Goal: Task Accomplishment & Management: Manage account settings

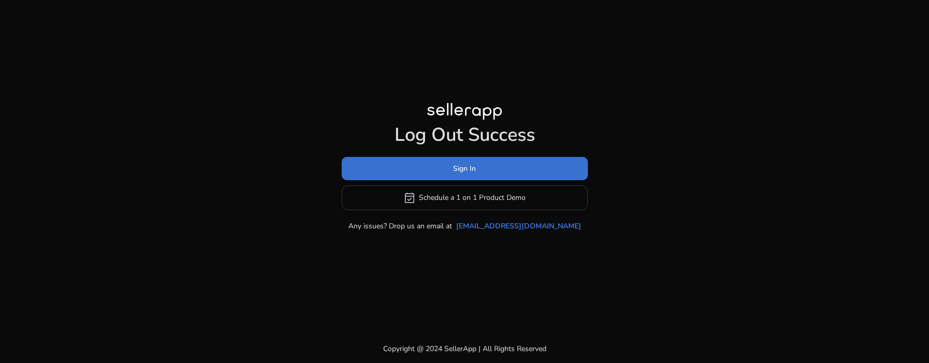
click at [498, 173] on span at bounding box center [464, 168] width 246 height 25
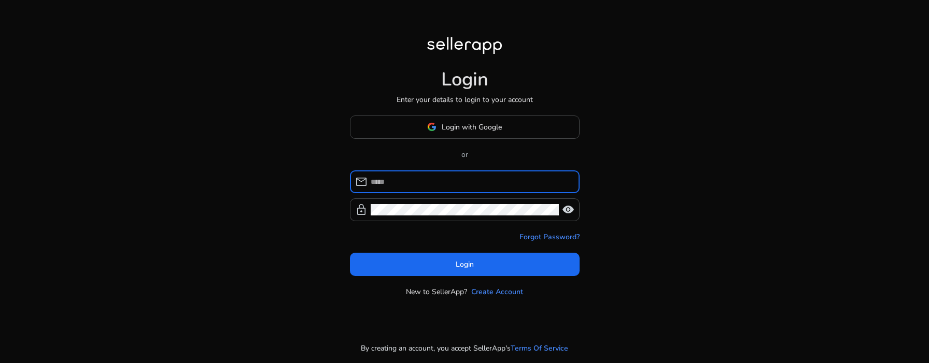
type input "**********"
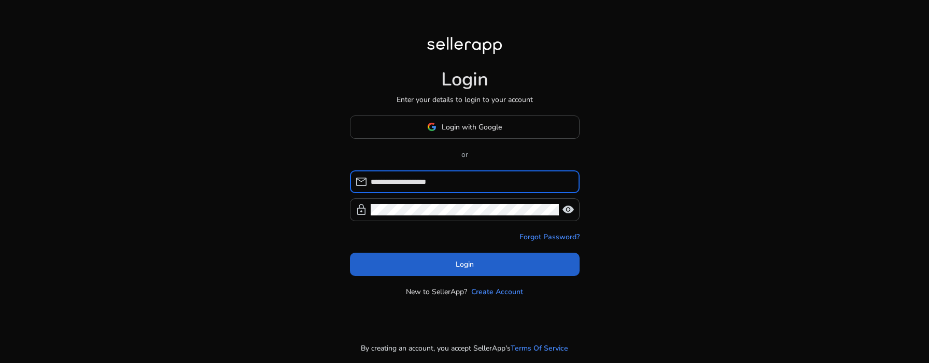
click at [403, 269] on span at bounding box center [465, 264] width 230 height 25
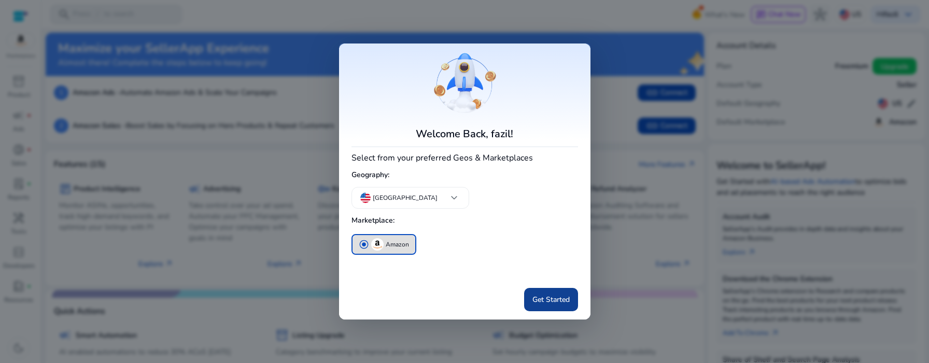
click at [568, 297] on span "Get Started" at bounding box center [550, 299] width 37 height 11
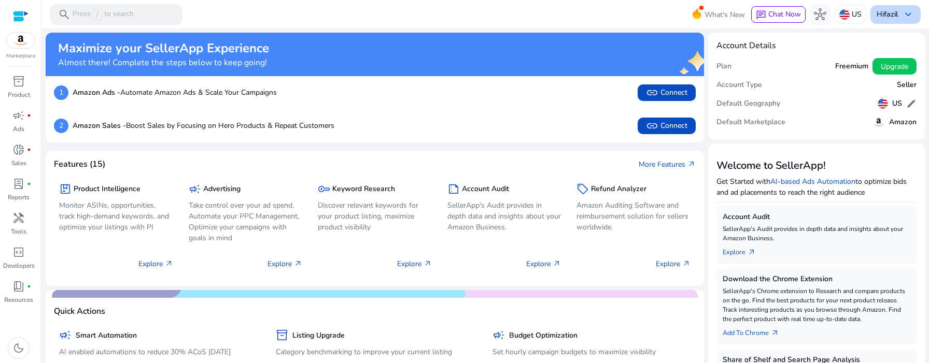
click at [902, 8] on span "keyboard_arrow_down" at bounding box center [908, 14] width 12 height 12
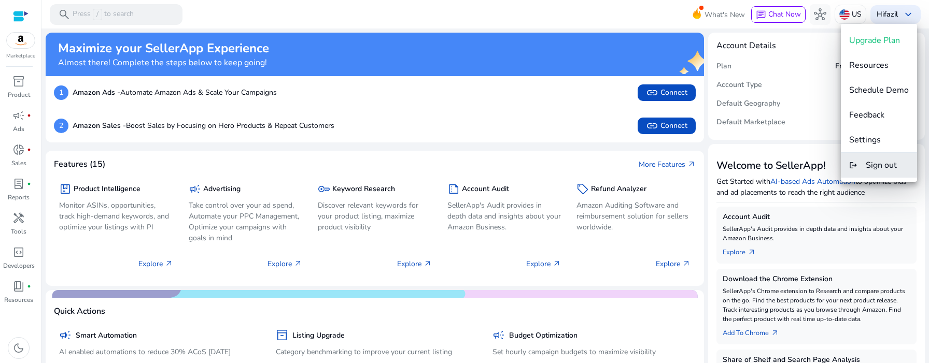
click at [886, 174] on button "logout Sign out" at bounding box center [878, 165] width 76 height 25
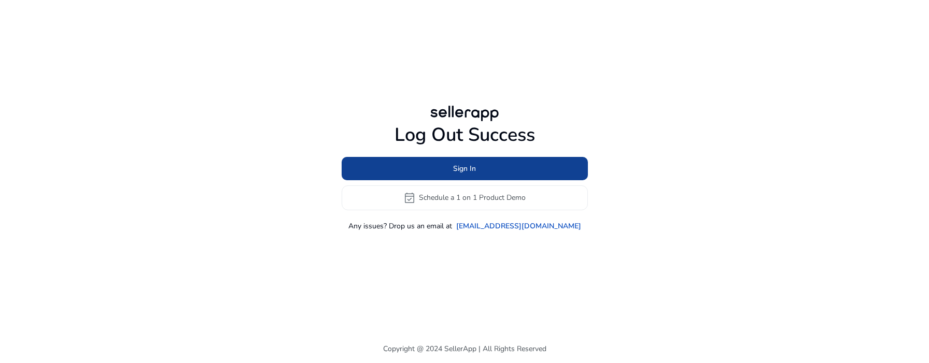
click at [478, 164] on span at bounding box center [464, 168] width 246 height 25
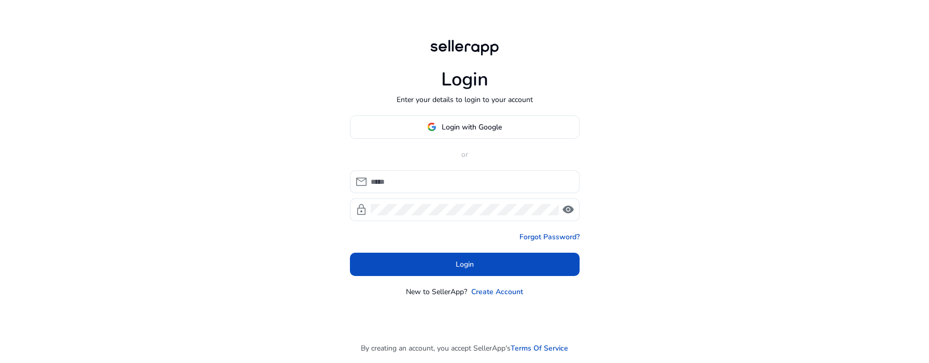
type input "**********"
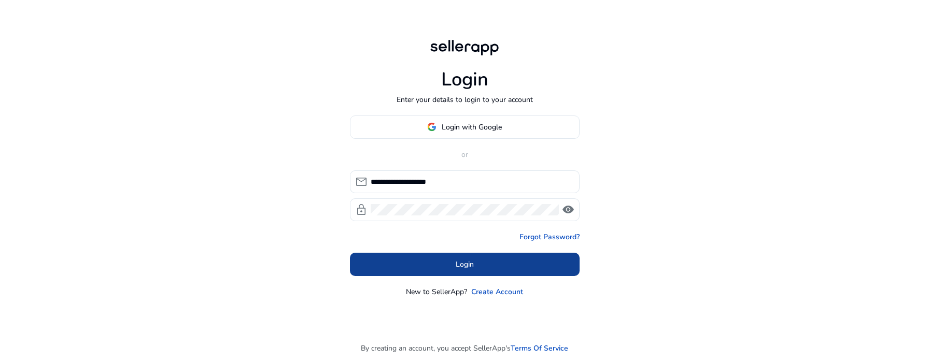
click at [447, 263] on span at bounding box center [465, 264] width 230 height 25
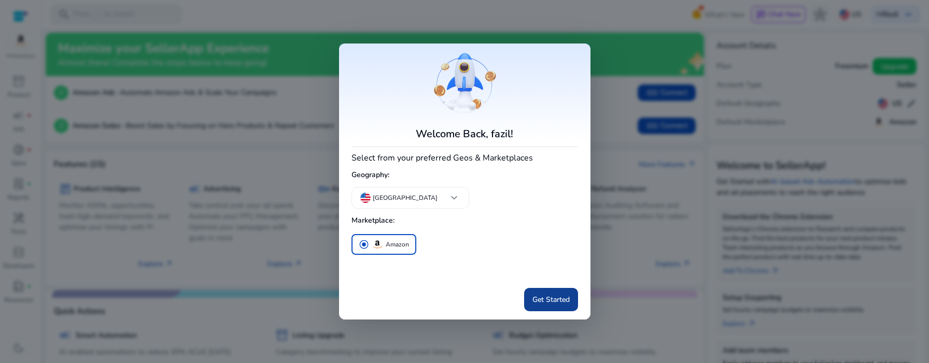
click at [547, 296] on span "Get Started" at bounding box center [550, 299] width 37 height 11
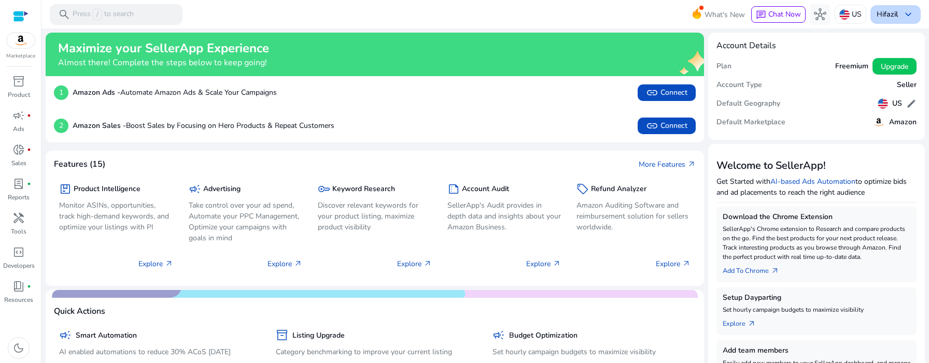
click at [907, 14] on span "keyboard_arrow_down" at bounding box center [908, 14] width 12 height 12
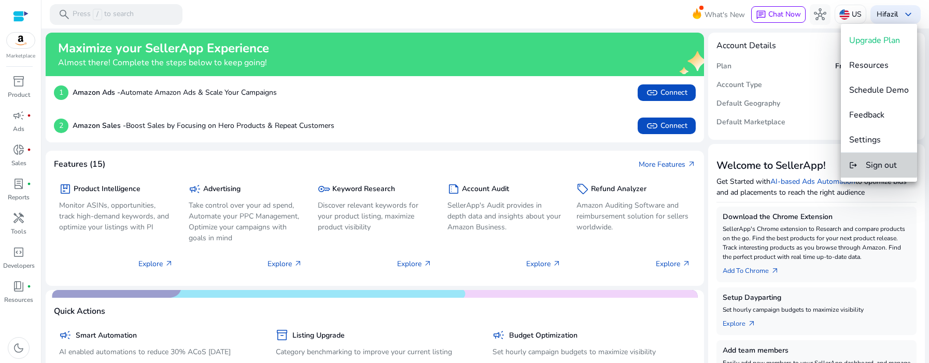
click at [879, 162] on span "Sign out" at bounding box center [880, 165] width 31 height 11
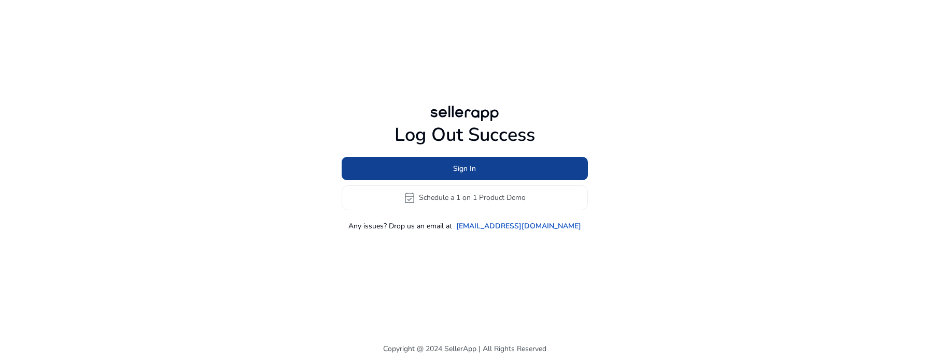
click at [453, 169] on span "Sign In" at bounding box center [464, 168] width 23 height 11
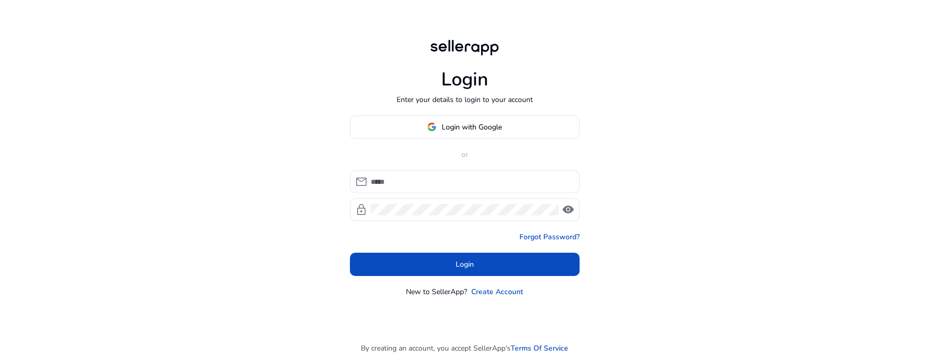
type input "**********"
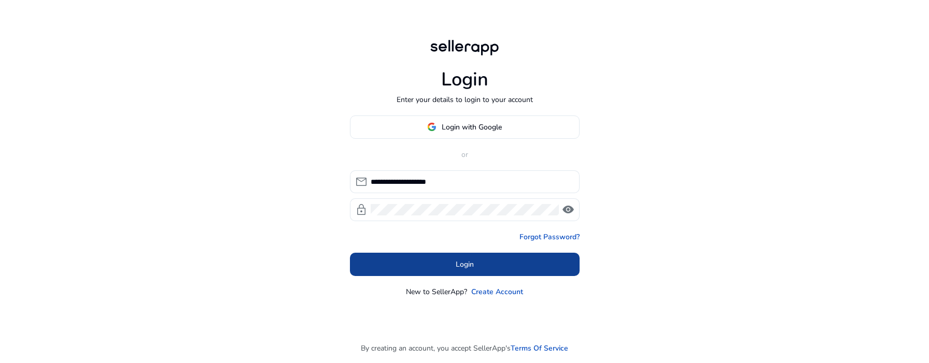
click at [418, 267] on span at bounding box center [465, 264] width 230 height 25
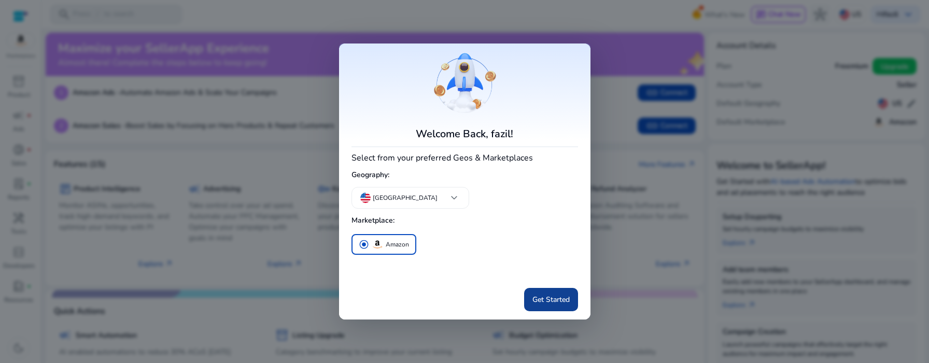
click at [559, 303] on span "Get Started" at bounding box center [550, 299] width 37 height 11
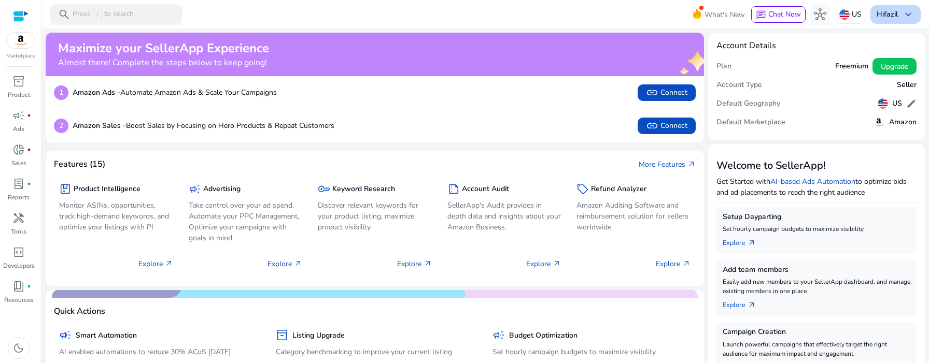
click at [887, 16] on b "fazil" at bounding box center [890, 14] width 14 height 10
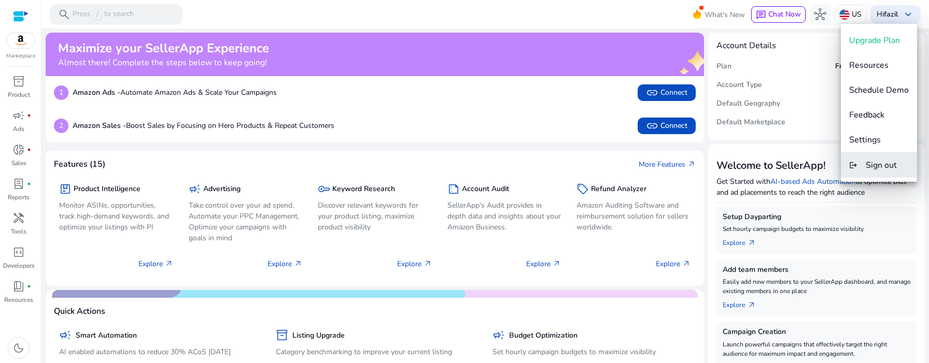
click at [865, 162] on button "logout Sign out" at bounding box center [878, 165] width 76 height 25
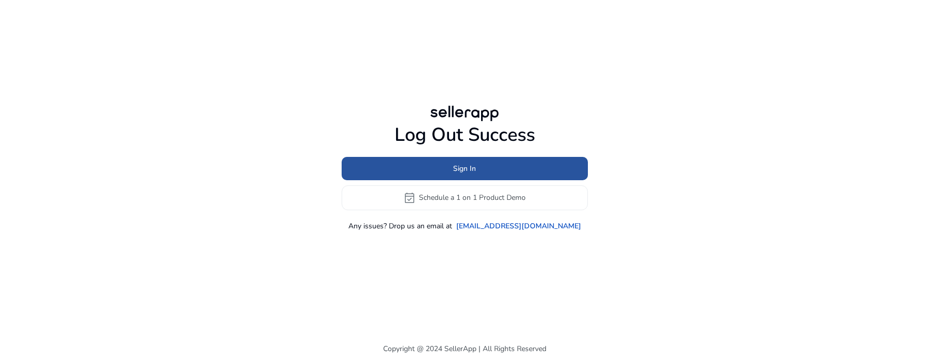
click at [505, 169] on span at bounding box center [464, 168] width 246 height 25
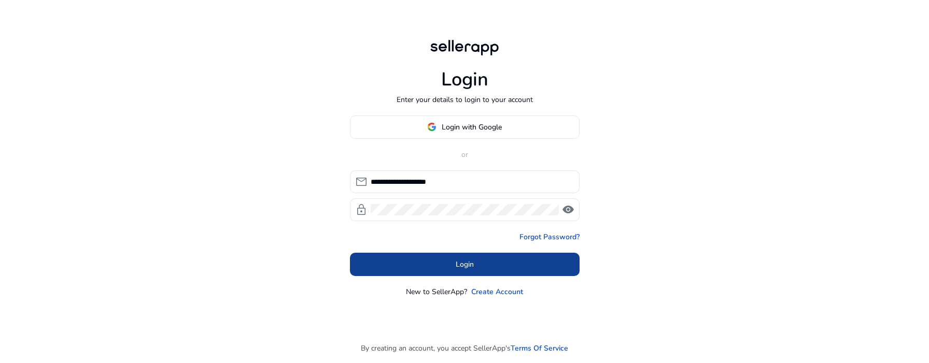
click at [445, 266] on span at bounding box center [465, 264] width 230 height 25
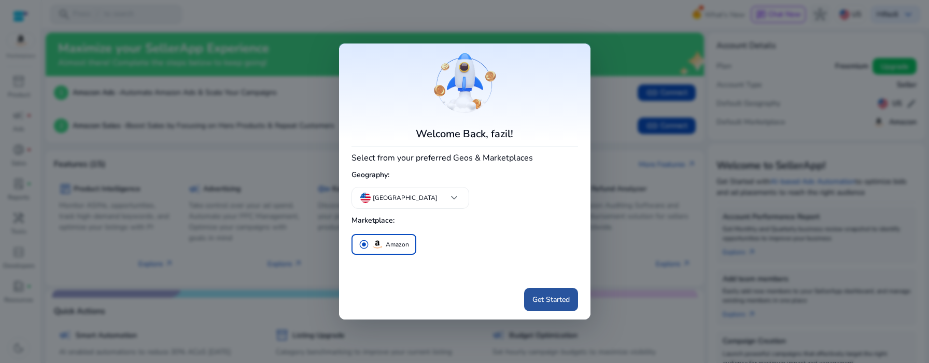
click at [546, 298] on span "Get Started" at bounding box center [550, 299] width 37 height 11
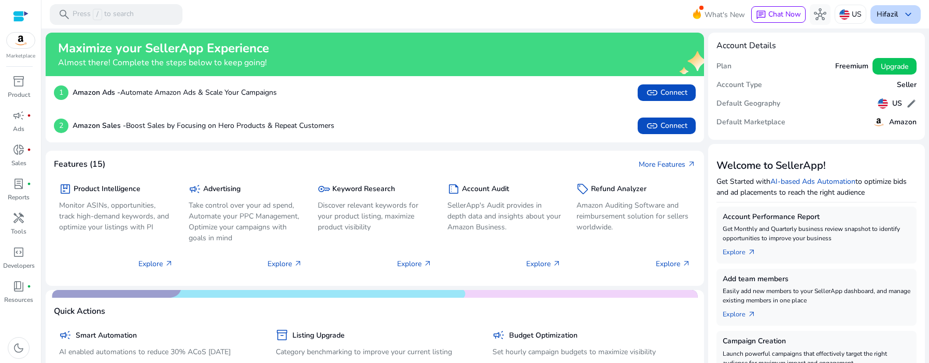
click at [894, 15] on div "Hi fazil keyboard_arrow_down" at bounding box center [895, 14] width 50 height 19
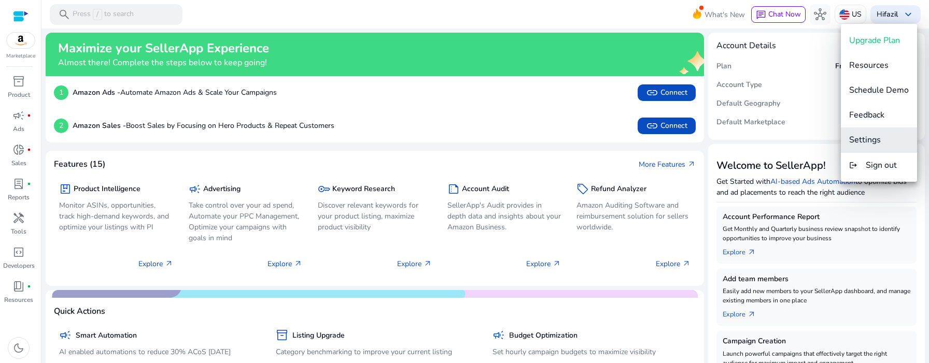
click at [867, 145] on span "Settings" at bounding box center [865, 139] width 32 height 11
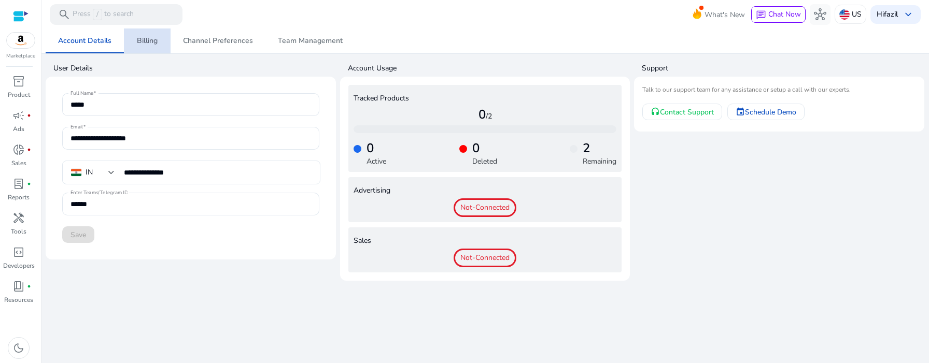
click at [152, 48] on span "Billing" at bounding box center [147, 40] width 21 height 25
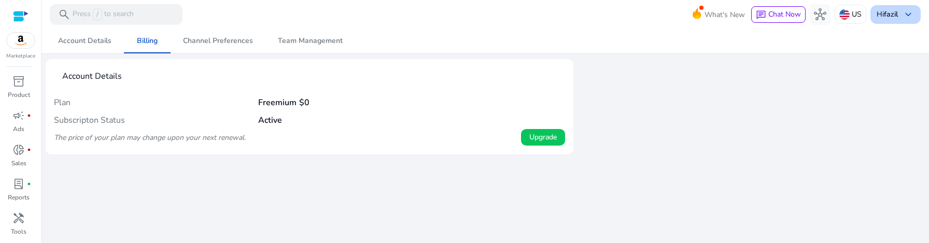
click at [903, 16] on span "keyboard_arrow_down" at bounding box center [908, 14] width 12 height 12
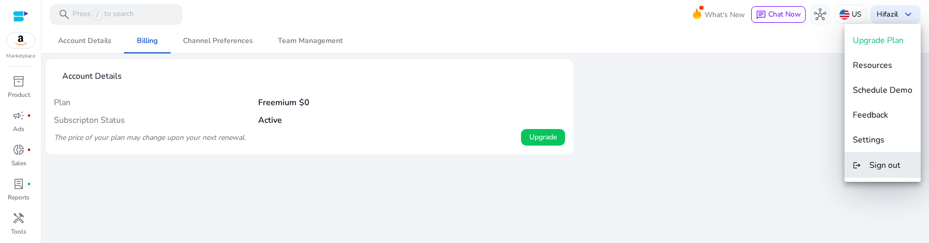
click at [867, 166] on button "logout Sign out" at bounding box center [882, 165] width 76 height 25
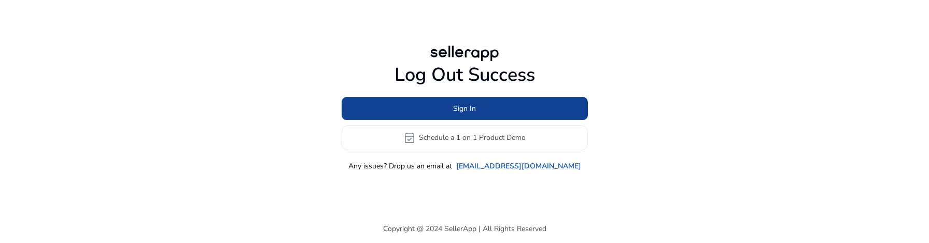
click at [456, 112] on span "Sign In" at bounding box center [464, 108] width 23 height 11
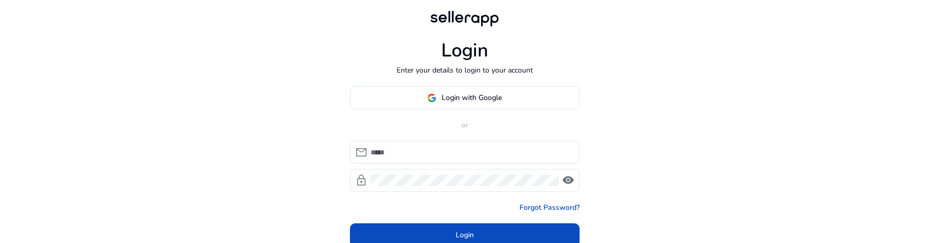
type input "**********"
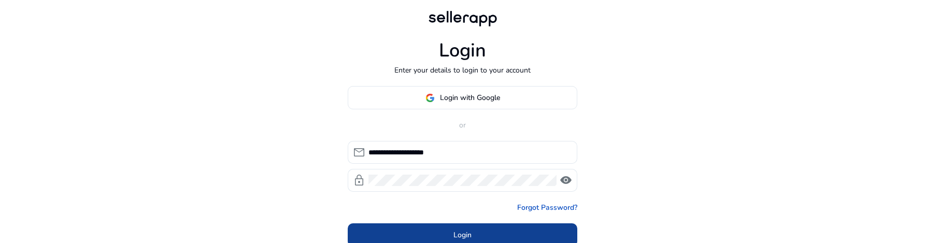
click at [429, 230] on span at bounding box center [463, 235] width 230 height 25
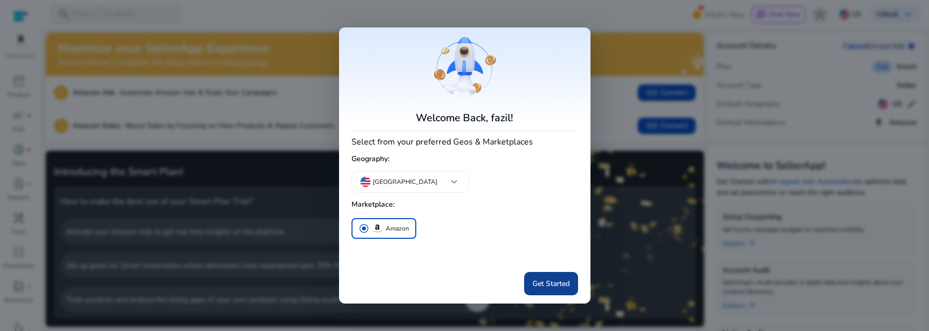
click at [554, 284] on span "Get Started" at bounding box center [550, 283] width 37 height 11
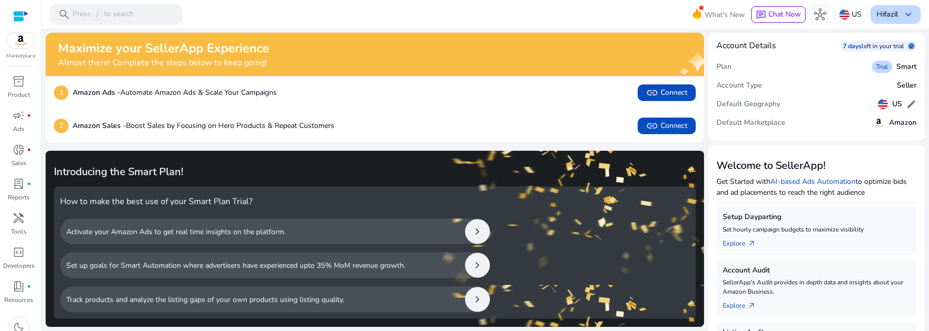
click at [887, 13] on b "fazil" at bounding box center [890, 14] width 14 height 10
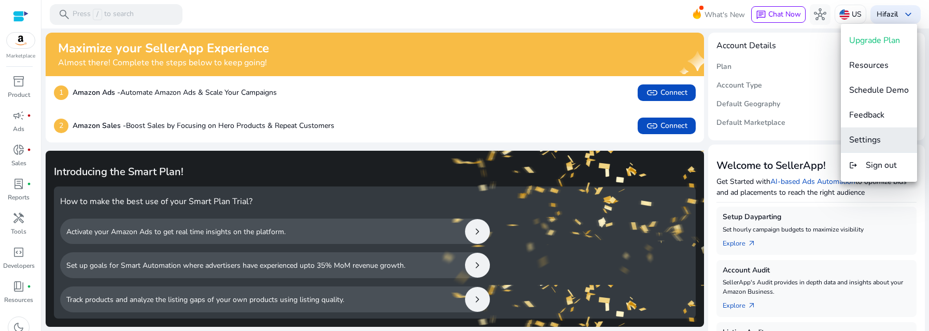
click at [869, 137] on span "Settings" at bounding box center [865, 139] width 32 height 11
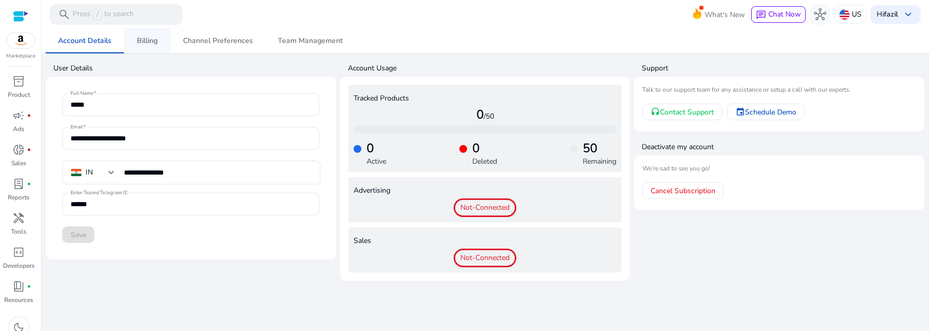
click at [151, 42] on span "Billing" at bounding box center [147, 40] width 21 height 7
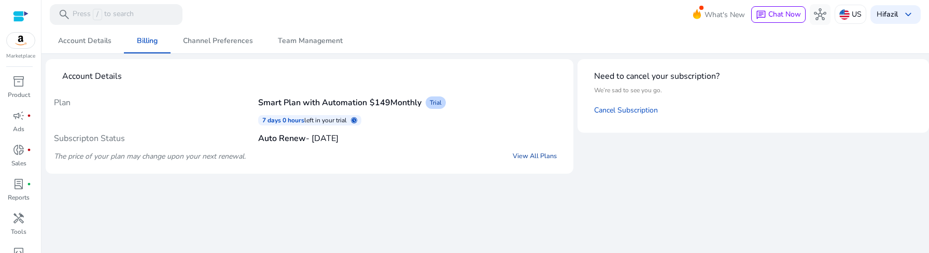
click at [545, 157] on link "View All Plans" at bounding box center [534, 156] width 61 height 19
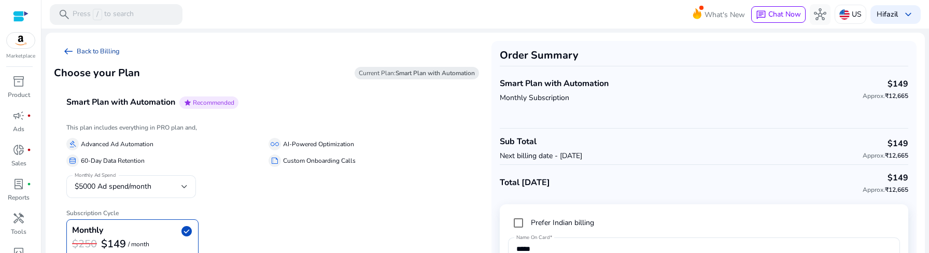
click at [69, 50] on span "arrow_left_alt" at bounding box center [68, 51] width 12 height 12
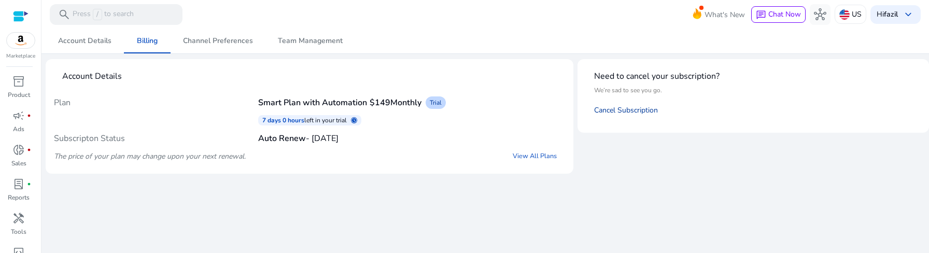
click at [613, 112] on link "Cancel Subscription" at bounding box center [626, 110] width 64 height 10
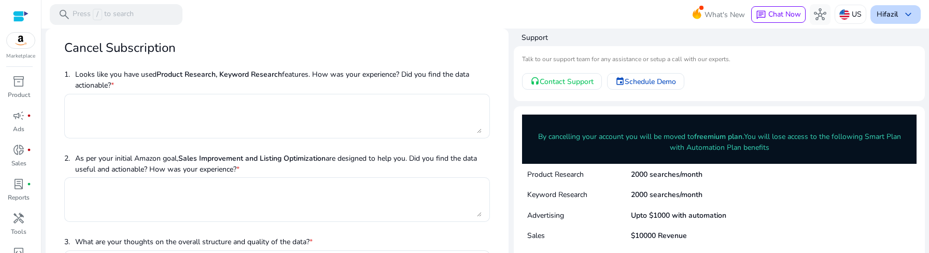
click at [906, 10] on span "keyboard_arrow_down" at bounding box center [908, 14] width 12 height 12
